Goal: Find specific page/section: Find specific page/section

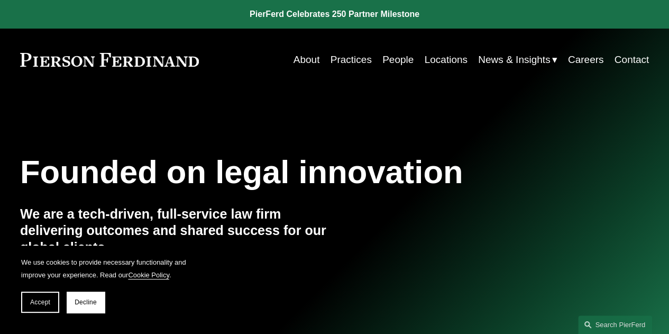
click at [440, 57] on link "Locations" at bounding box center [445, 60] width 43 height 20
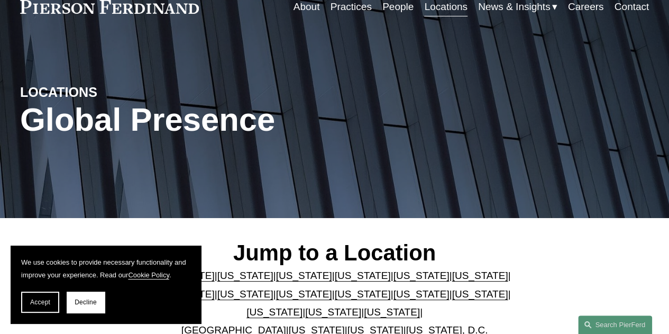
scroll to position [106, 0]
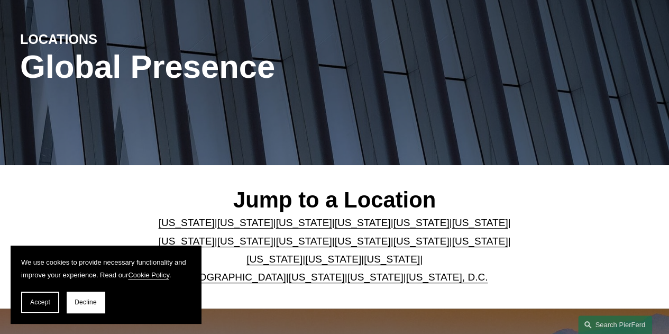
click at [398, 224] on link "Florida" at bounding box center [421, 222] width 56 height 11
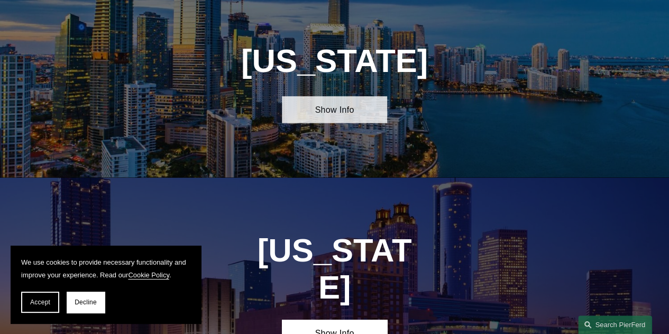
click at [321, 123] on link "Show Info" at bounding box center [334, 109] width 105 height 27
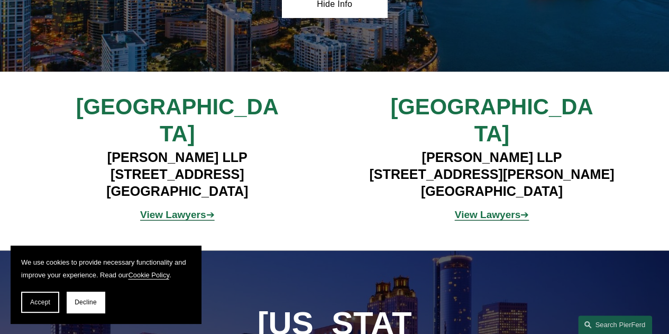
scroll to position [1129, 0]
